Goal: Task Accomplishment & Management: Manage account settings

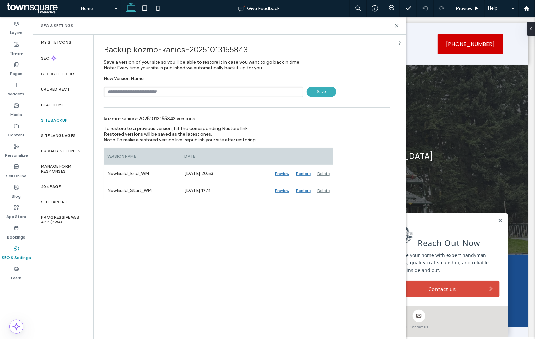
click at [126, 90] on input "text" at bounding box center [204, 92] width 200 height 10
type input "**********"
click at [320, 91] on span "Save" at bounding box center [322, 92] width 30 height 10
click at [397, 25] on use at bounding box center [396, 25] width 3 height 3
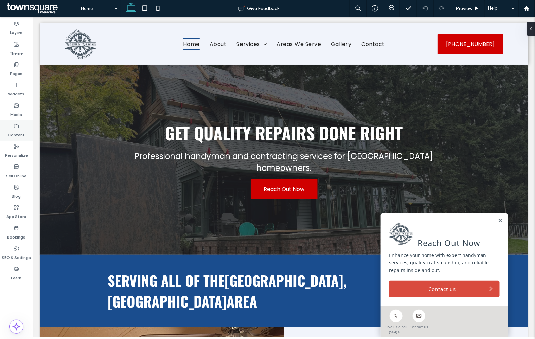
click at [28, 131] on div "Content" at bounding box center [16, 130] width 33 height 20
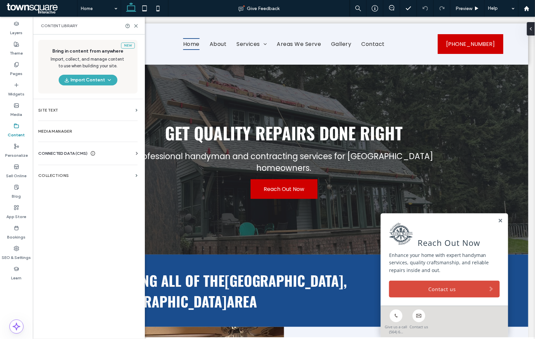
click at [85, 154] on span "CONNECTED DATA (CMS)" at bounding box center [62, 153] width 49 height 7
click at [80, 170] on label "Business Info" at bounding box center [89, 170] width 91 height 5
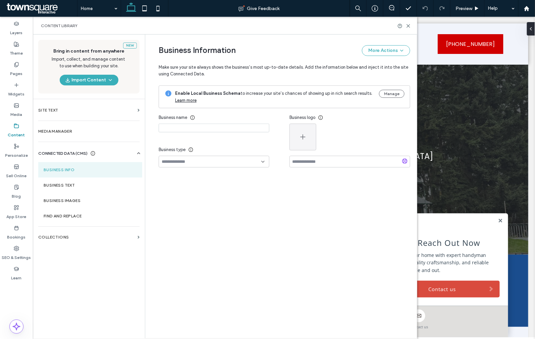
type input "**********"
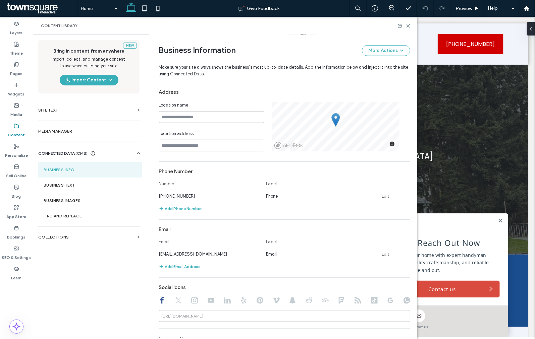
scroll to position [223, 0]
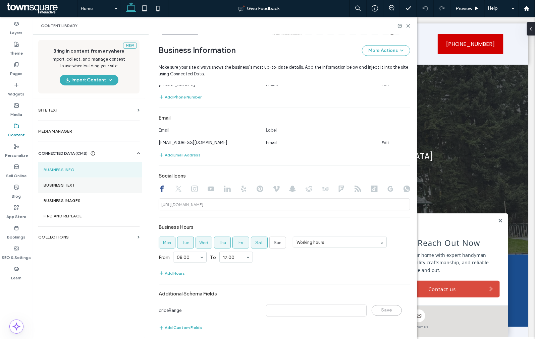
click at [80, 183] on label "Business Text" at bounding box center [90, 185] width 93 height 5
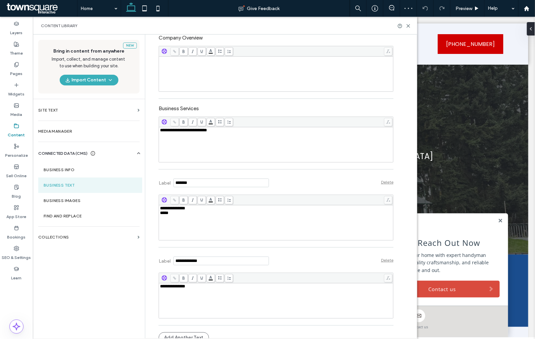
scroll to position [166, 0]
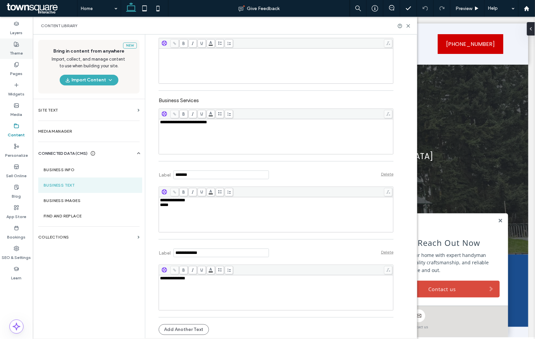
click at [20, 55] on label "Theme" at bounding box center [16, 51] width 13 height 9
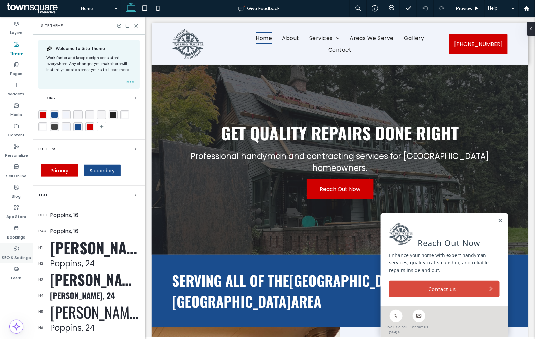
click at [22, 253] on label "SEO & Settings" at bounding box center [16, 256] width 29 height 9
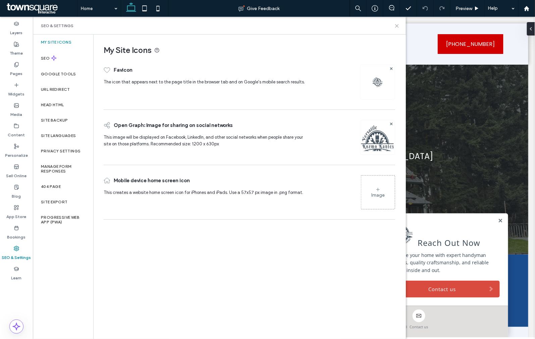
click at [396, 25] on icon at bounding box center [396, 25] width 5 height 5
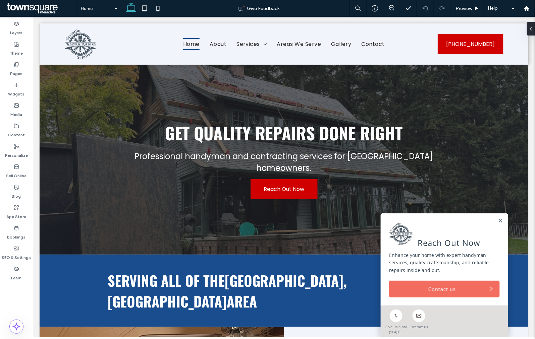
click at [468, 293] on link "Contact us" at bounding box center [444, 289] width 111 height 17
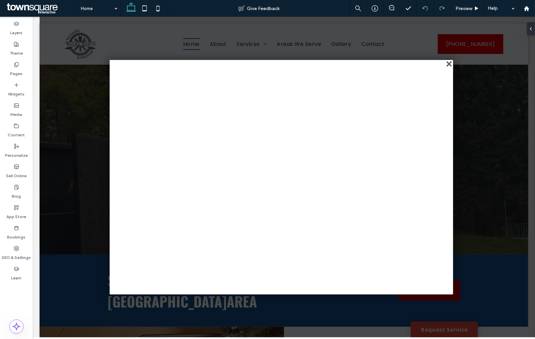
click at [448, 63] on div "close" at bounding box center [449, 64] width 5 height 5
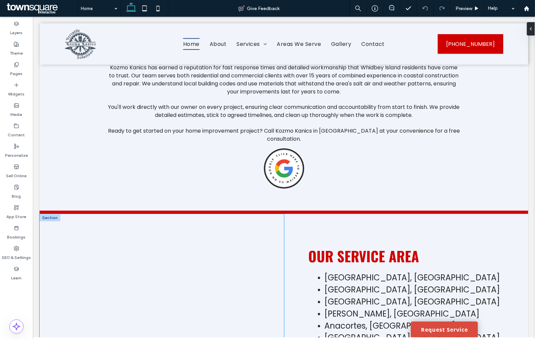
scroll to position [1154, 0]
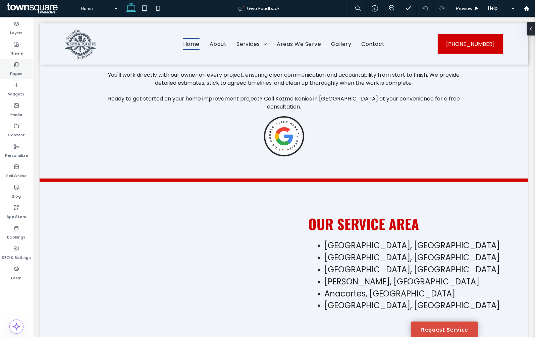
click at [20, 69] on label "Pages" at bounding box center [16, 71] width 12 height 9
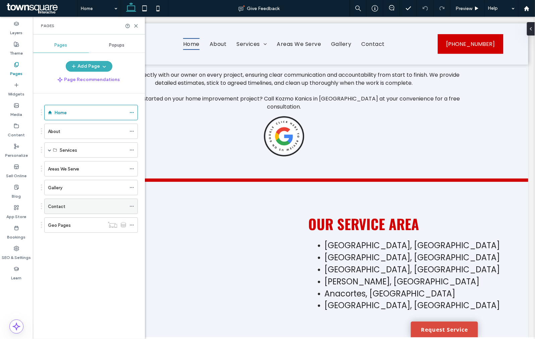
click at [74, 211] on div "Contact" at bounding box center [87, 206] width 78 height 15
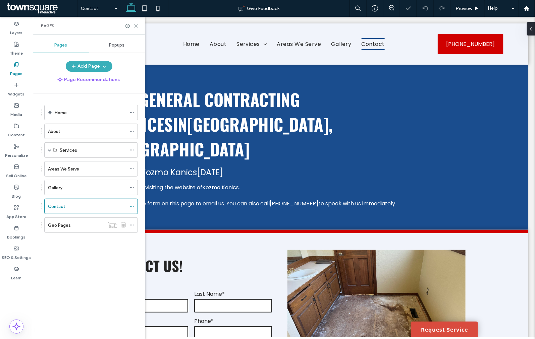
click at [135, 24] on use at bounding box center [135, 25] width 3 height 3
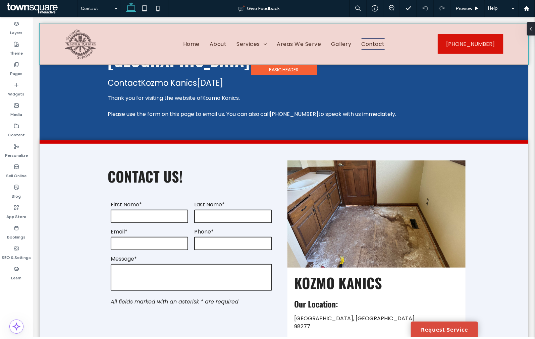
scroll to position [26, 0]
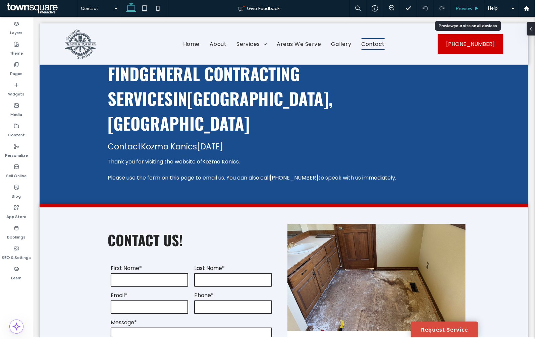
click at [465, 8] on span "Preview" at bounding box center [463, 9] width 17 height 6
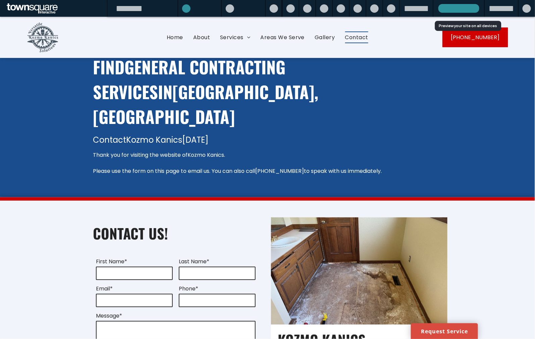
scroll to position [19, 0]
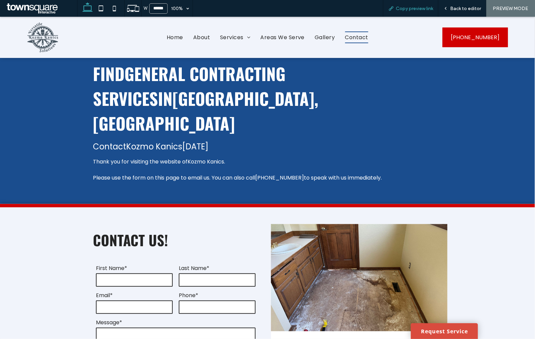
click at [394, 8] on div "Copy preview link" at bounding box center [410, 9] width 55 height 6
click at [450, 5] on div "Back to editor" at bounding box center [462, 8] width 48 height 17
click at [451, 8] on div "Back to editor" at bounding box center [462, 9] width 48 height 6
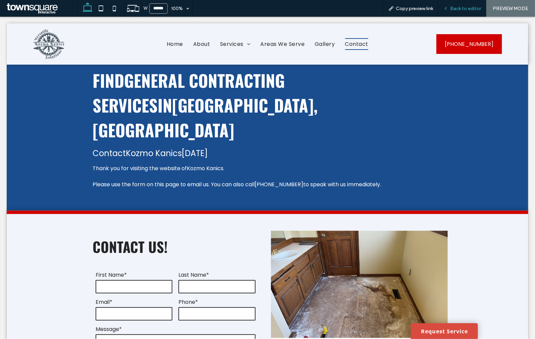
scroll to position [26, 0]
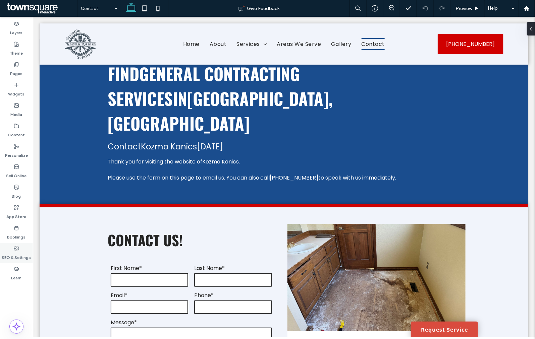
click at [18, 250] on icon at bounding box center [16, 248] width 5 height 5
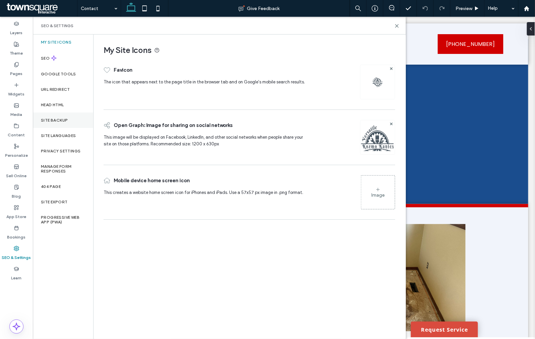
click at [66, 122] on label "Site Backup" at bounding box center [54, 120] width 27 height 5
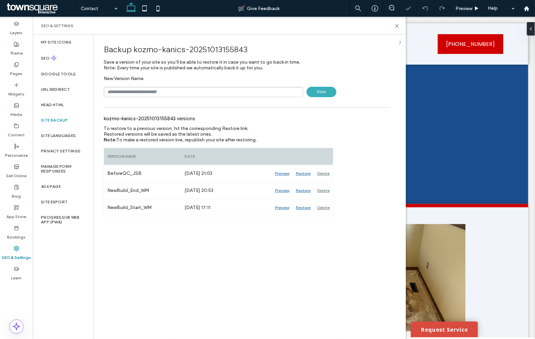
click at [148, 91] on input "text" at bounding box center [204, 92] width 200 height 10
type input "**********"
click at [313, 94] on span "Save" at bounding box center [322, 92] width 30 height 10
